Goal: Information Seeking & Learning: Learn about a topic

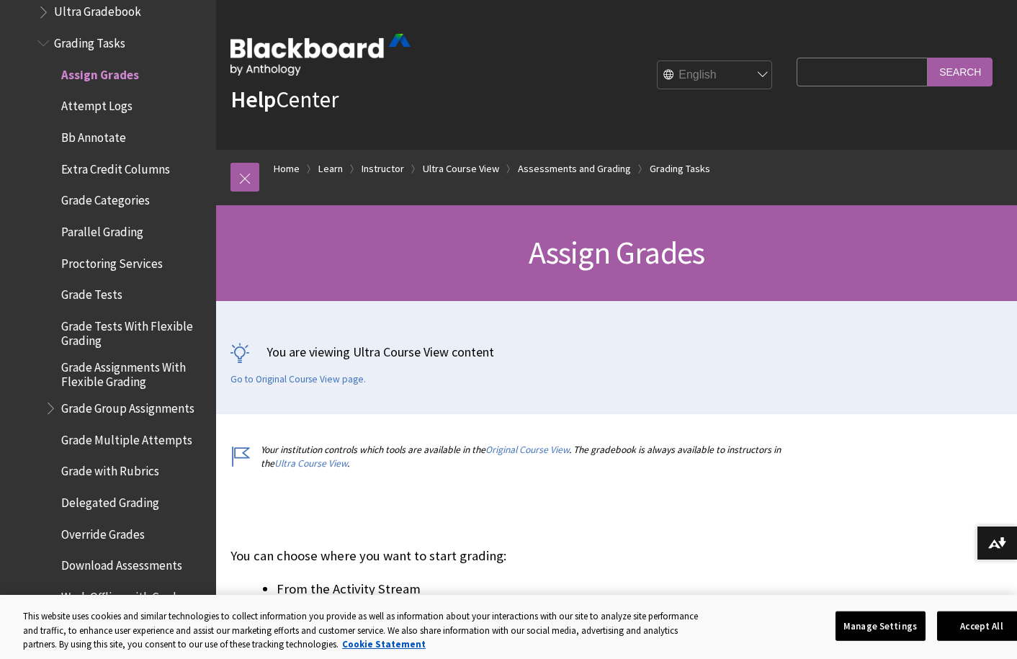
click at [875, 76] on input "Search Query" at bounding box center [861, 72] width 131 height 28
type input "anonymous student"
click at [982, 73] on input "Search" at bounding box center [960, 72] width 65 height 28
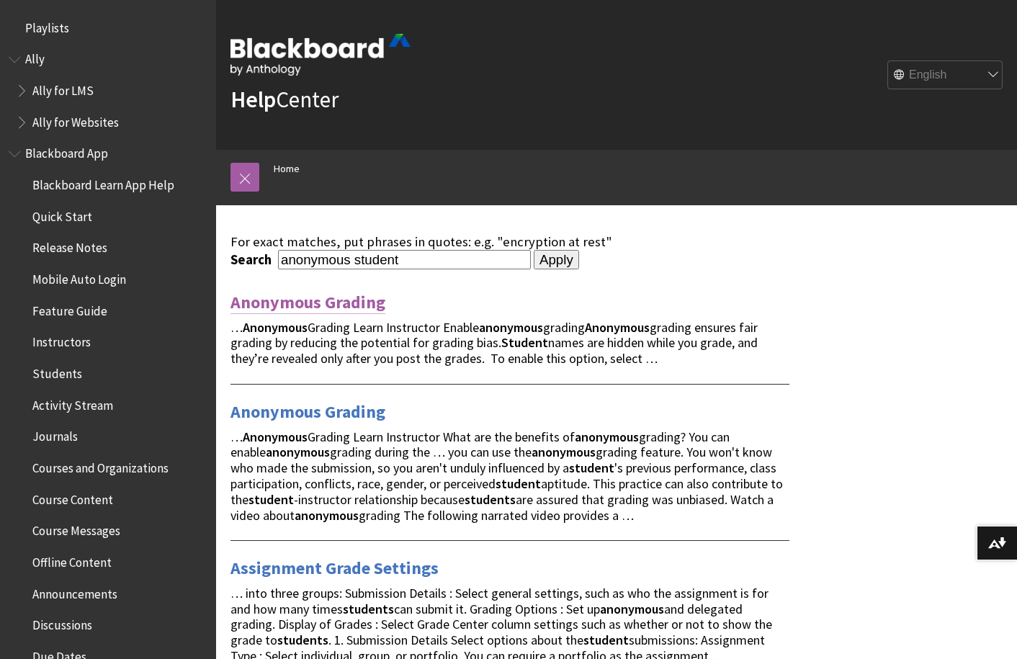
click at [287, 299] on link "Anonymous Grading" at bounding box center [307, 302] width 155 height 23
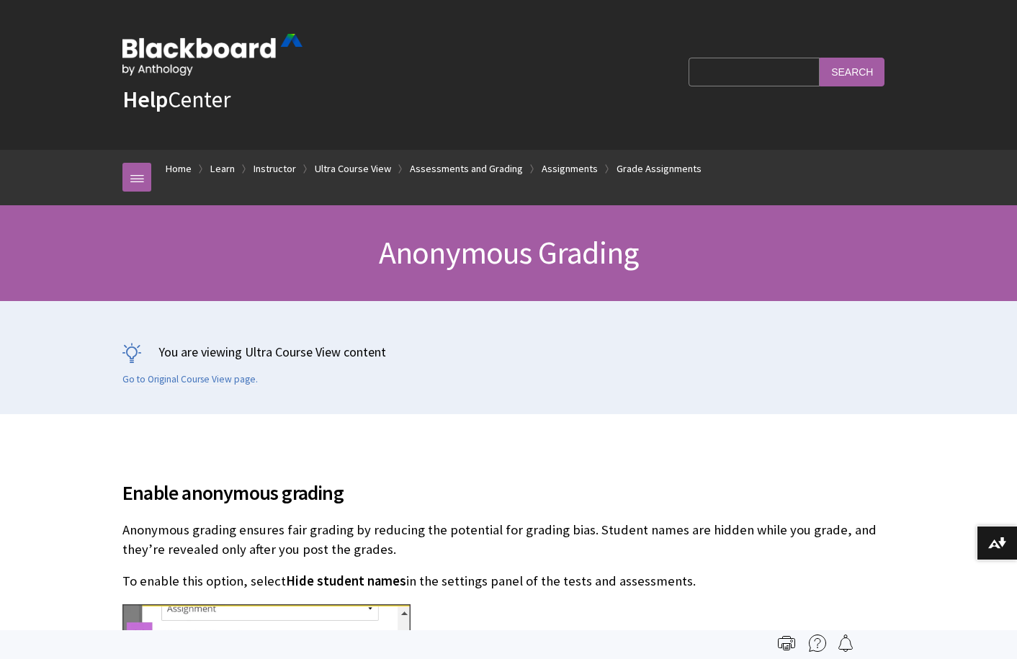
click at [343, 302] on div "You are viewing Ultra Course View content Go to Original Course View page." at bounding box center [508, 357] width 801 height 113
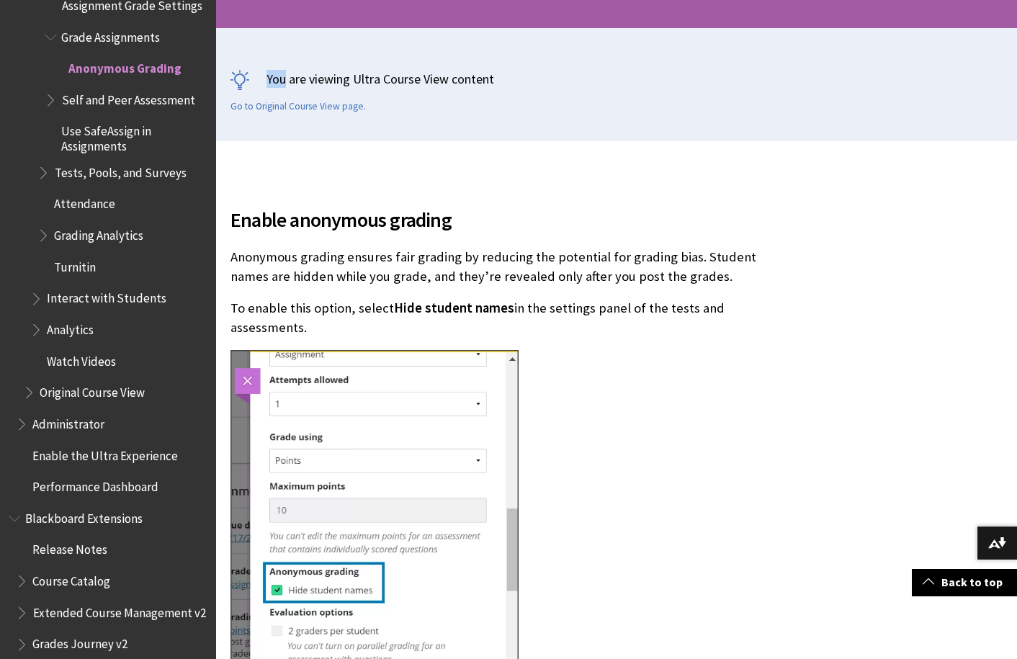
scroll to position [276, 0]
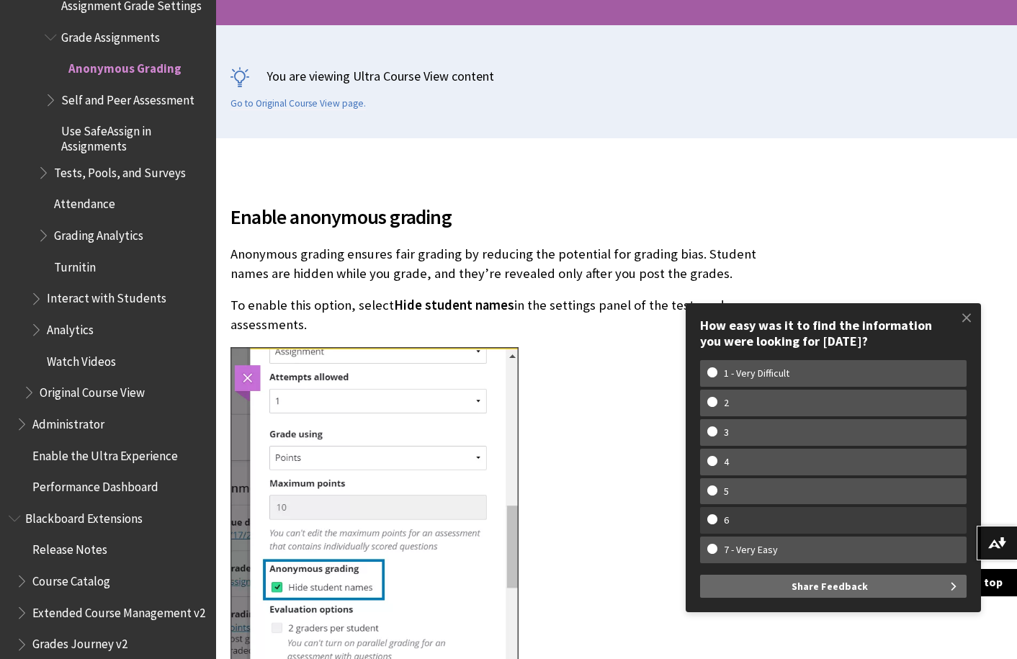
click at [711, 517] on w-span "6" at bounding box center [833, 520] width 252 height 12
click at [711, 517] on input "6" at bounding box center [711, 518] width 9 height 9
radio input "true"
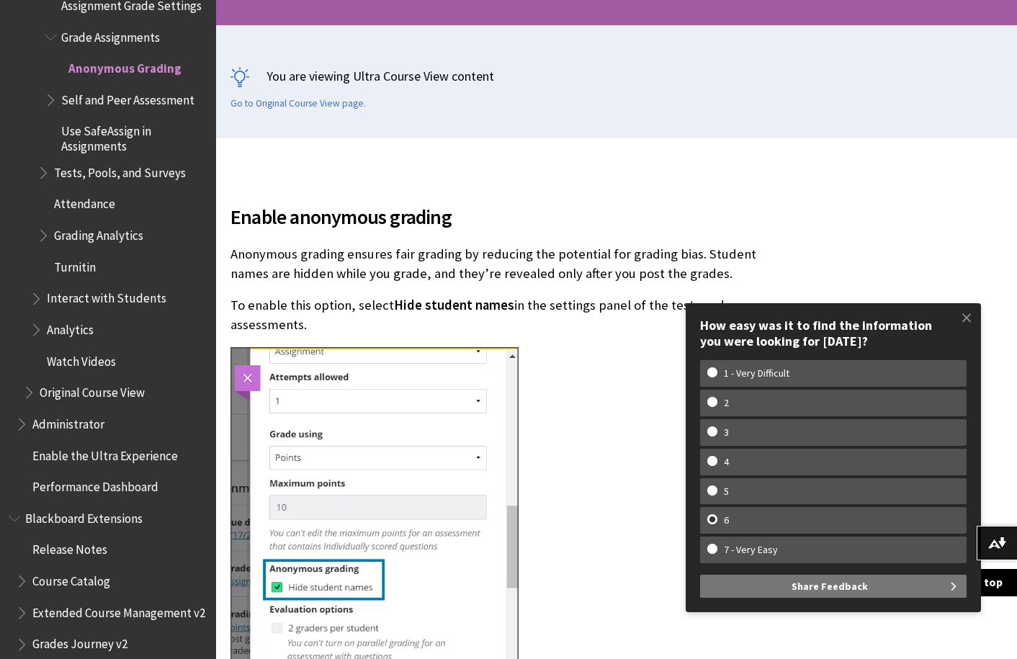
click at [792, 591] on button "Share Feedback" at bounding box center [833, 586] width 266 height 23
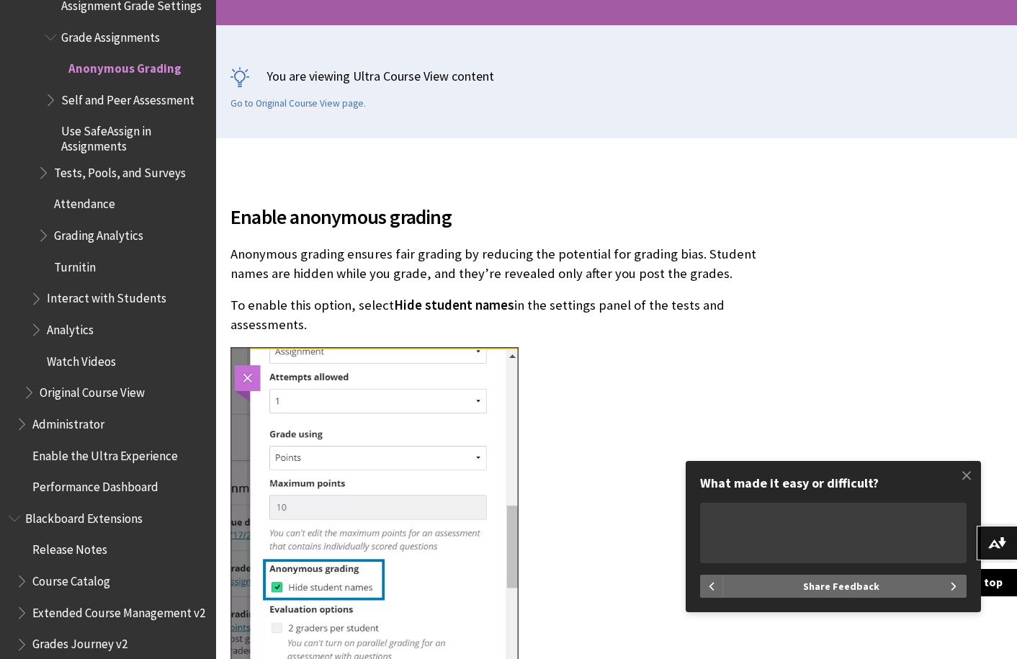
click at [569, 469] on div at bounding box center [509, 591] width 559 height 488
click at [574, 348] on div at bounding box center [509, 591] width 559 height 488
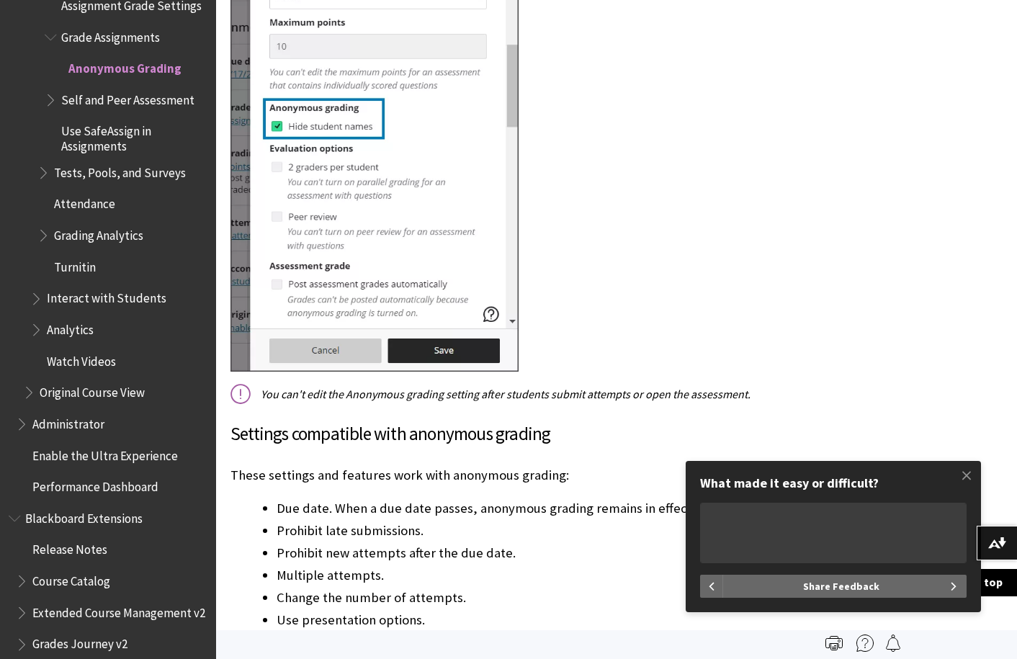
scroll to position [89, 0]
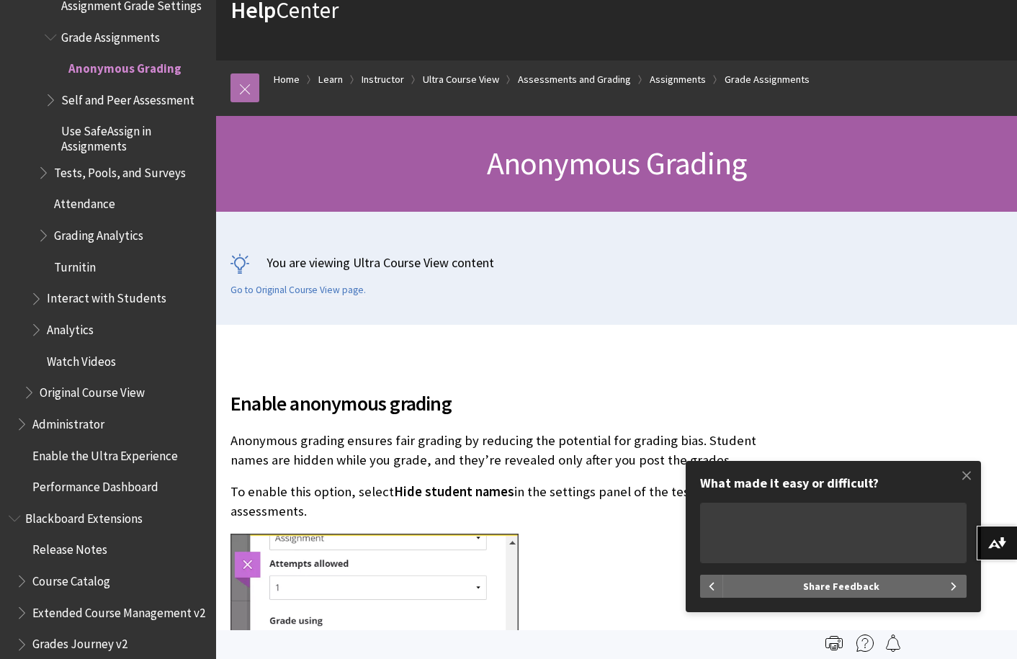
click at [243, 87] on link at bounding box center [244, 87] width 29 height 29
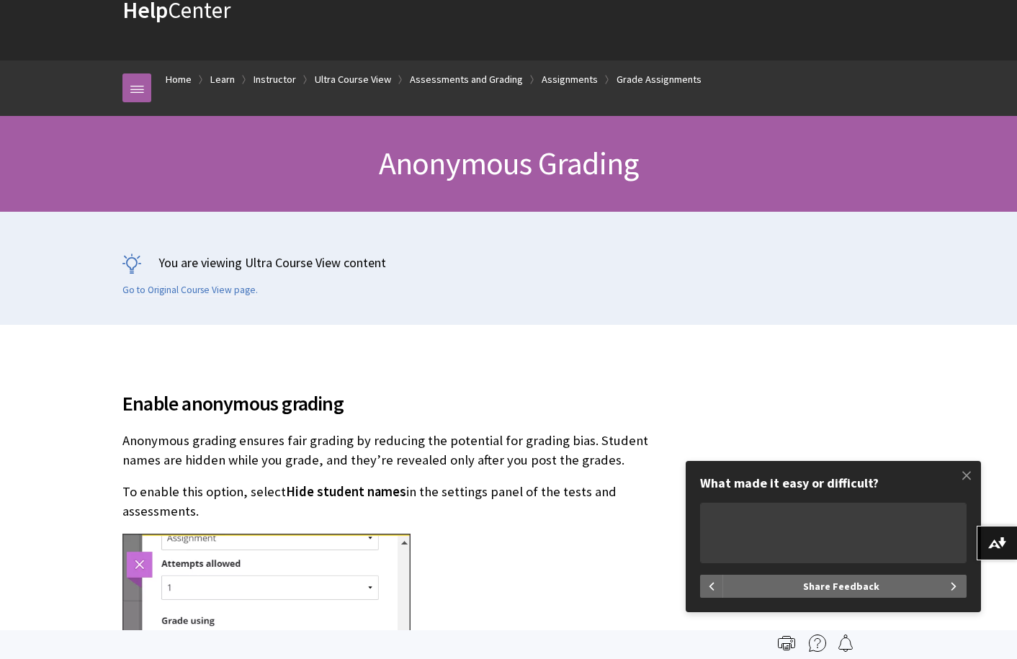
drag, startPoint x: 619, startPoint y: 329, endPoint x: 488, endPoint y: 255, distance: 151.2
